Goal: Transaction & Acquisition: Book appointment/travel/reservation

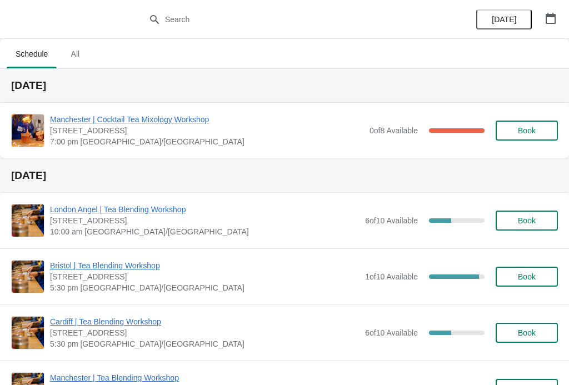
click at [546, 16] on icon "button" at bounding box center [551, 18] width 10 height 11
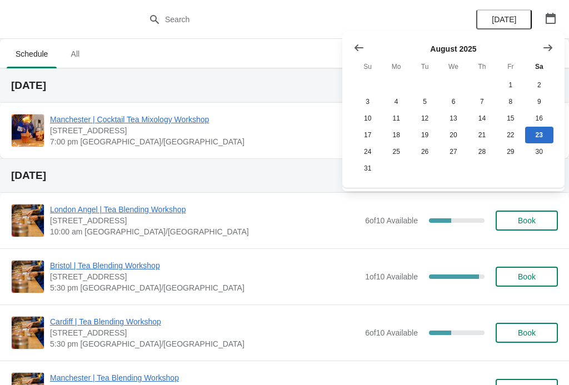
click at [271, 153] on div "[GEOGRAPHIC_DATA] | Cocktail Tea Mixology Workshop [STREET_ADDRESS] 7:00 pm Eur…" at bounding box center [284, 131] width 569 height 56
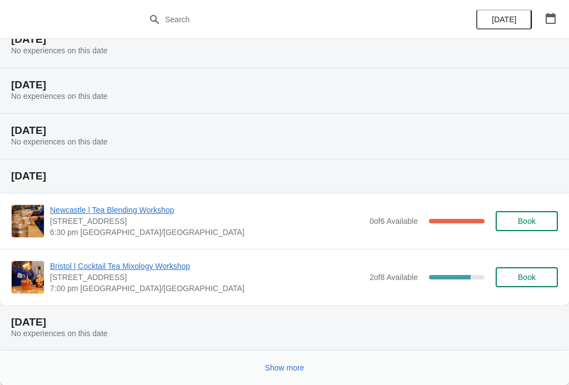
scroll to position [777, 0]
click at [268, 358] on button "Show more" at bounding box center [285, 368] width 48 height 20
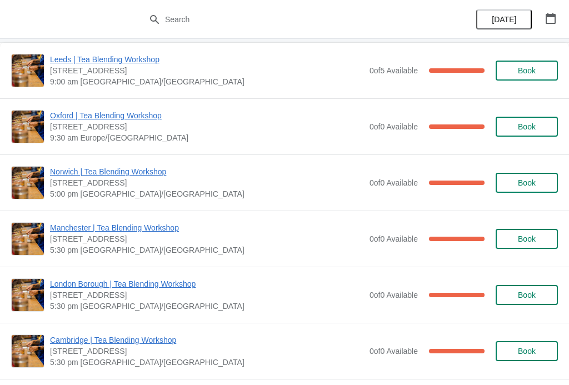
scroll to position [1123, 0]
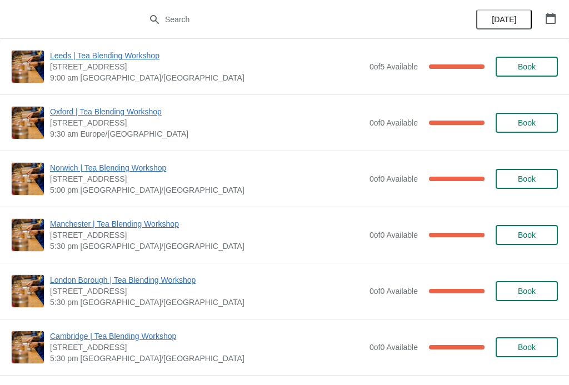
click at [516, 179] on span "Book" at bounding box center [527, 179] width 42 height 9
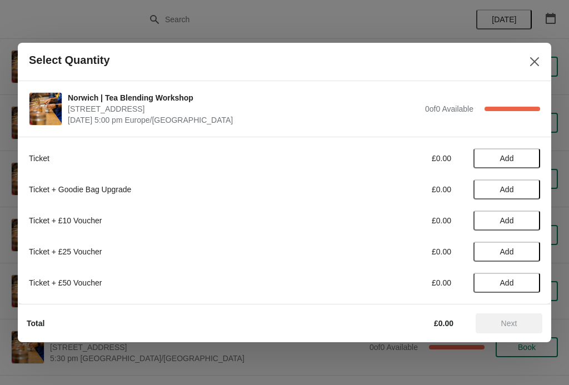
click at [539, 52] on button "Close" at bounding box center [535, 62] width 20 height 20
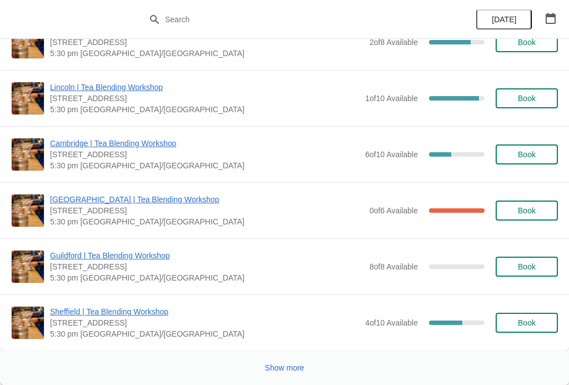
scroll to position [2891, 0]
click at [288, 375] on button "Show more" at bounding box center [285, 368] width 48 height 20
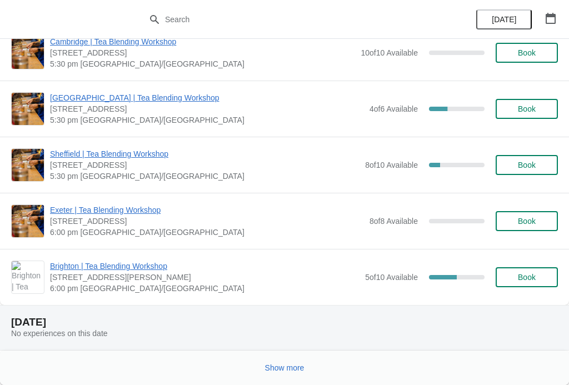
scroll to position [5623, 0]
click at [281, 363] on span "Show more" at bounding box center [284, 367] width 39 height 9
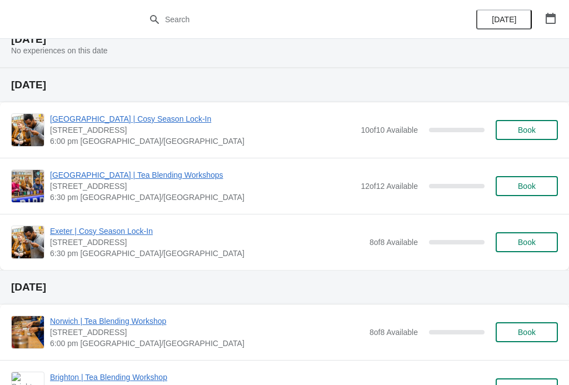
scroll to position [5999, 0]
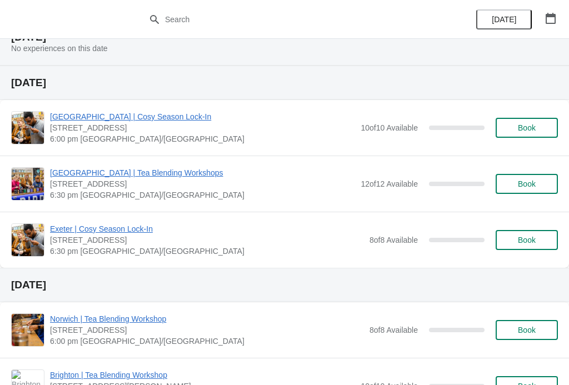
click at [518, 128] on span "Book" at bounding box center [527, 127] width 18 height 9
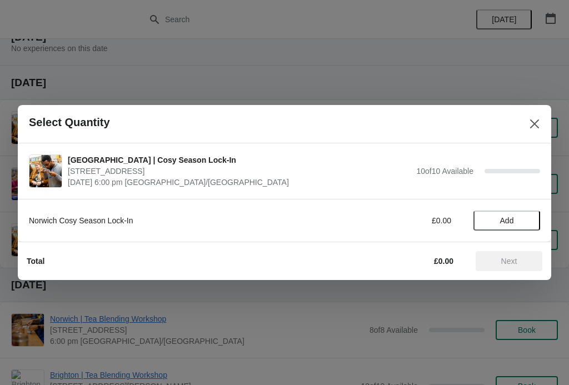
click at [502, 216] on span "Add" at bounding box center [507, 220] width 14 height 9
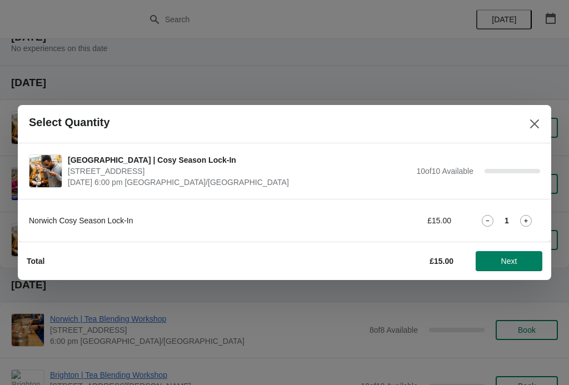
click at [521, 216] on icon at bounding box center [526, 221] width 12 height 12
click at [527, 216] on icon at bounding box center [526, 221] width 12 height 12
click at [485, 215] on icon at bounding box center [488, 221] width 12 height 12
click at [500, 254] on button "Next" at bounding box center [509, 261] width 67 height 20
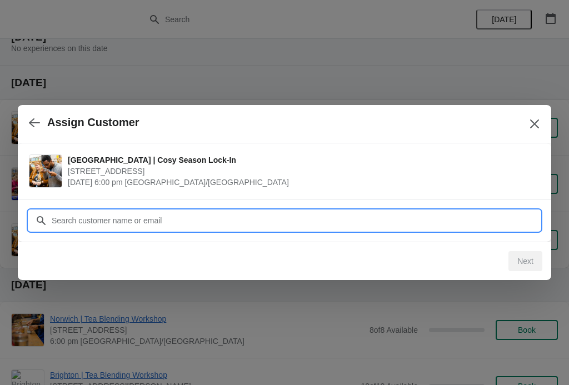
click at [109, 223] on input "Customer" at bounding box center [295, 221] width 489 height 20
